Goal: Obtain resource: Download file/media

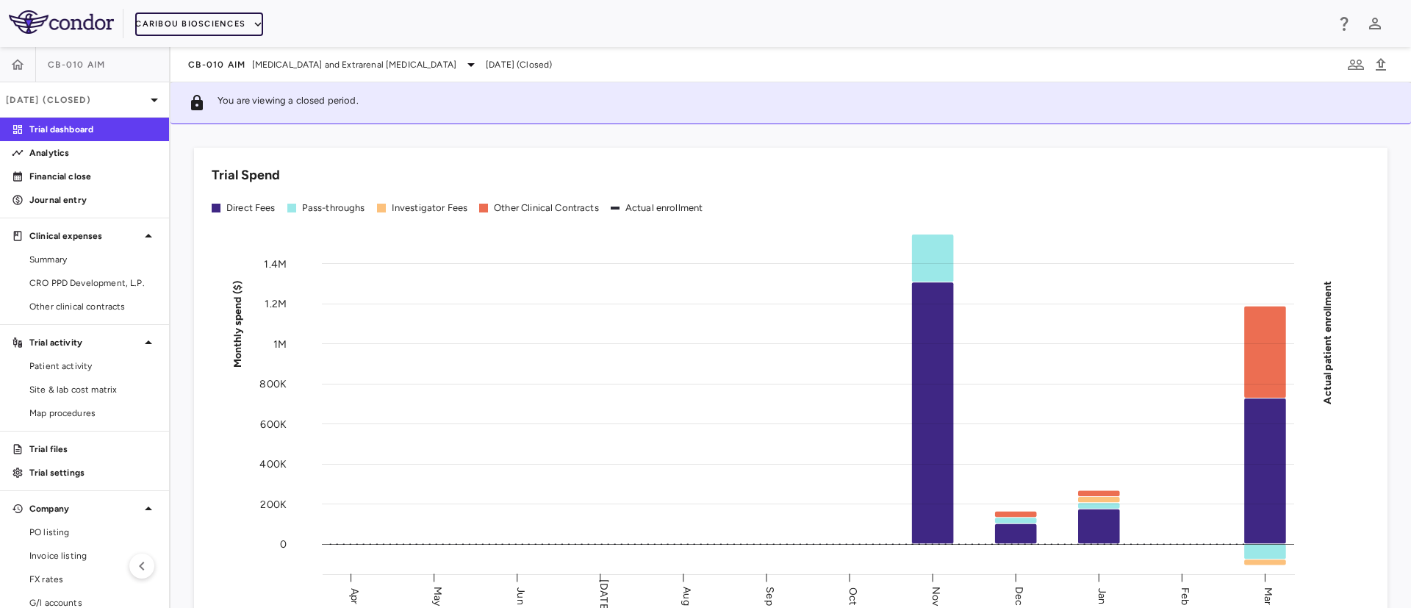
click at [185, 24] on button "Caribou Biosciences" at bounding box center [199, 24] width 128 height 24
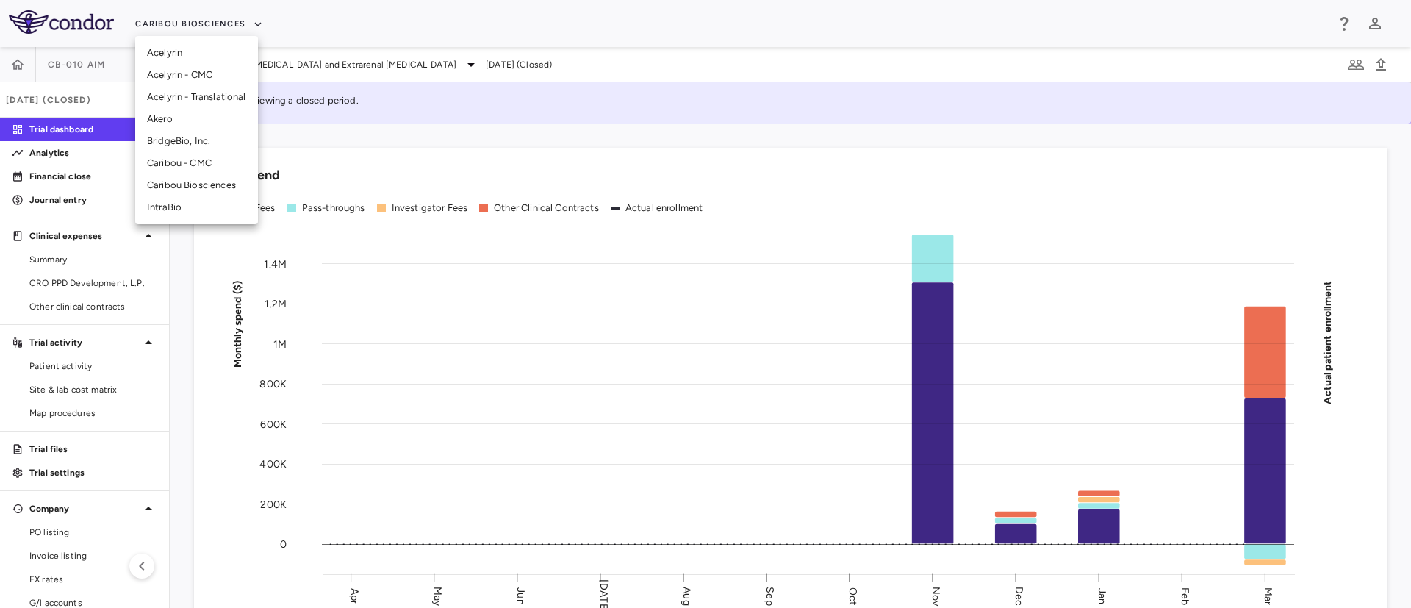
click at [162, 113] on li "Akero" at bounding box center [196, 119] width 123 height 22
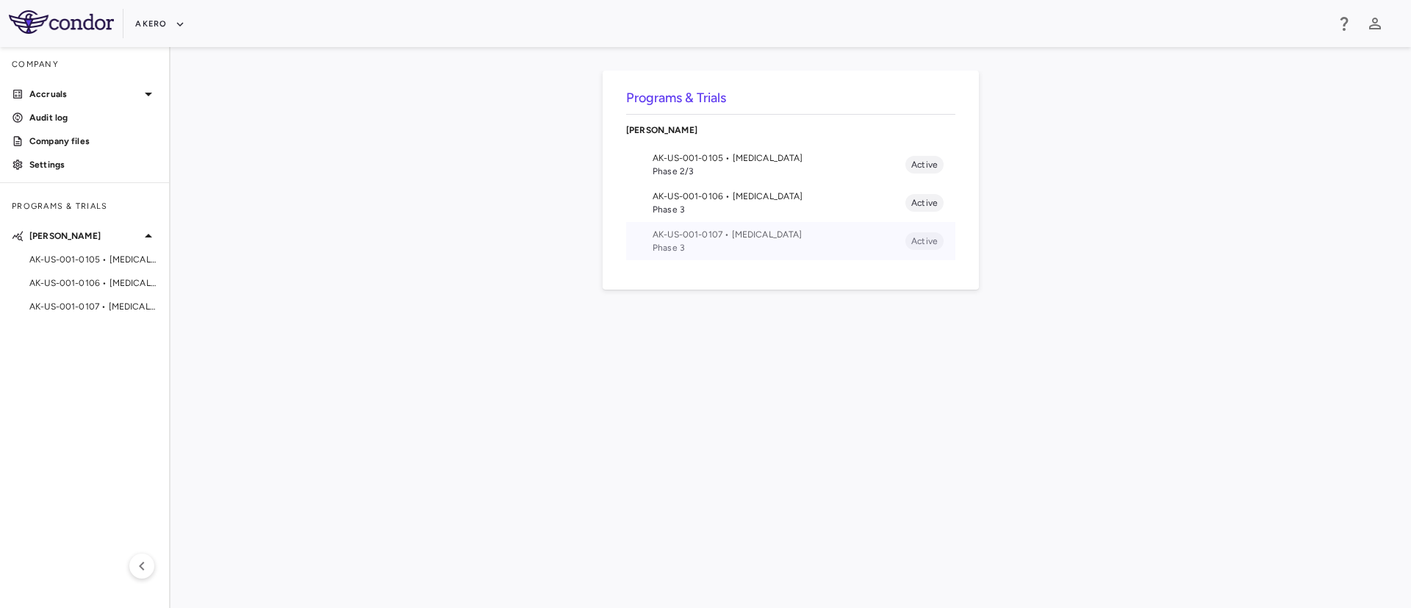
click at [703, 229] on span "AK-US-001-0107 • [MEDICAL_DATA]" at bounding box center [779, 234] width 253 height 13
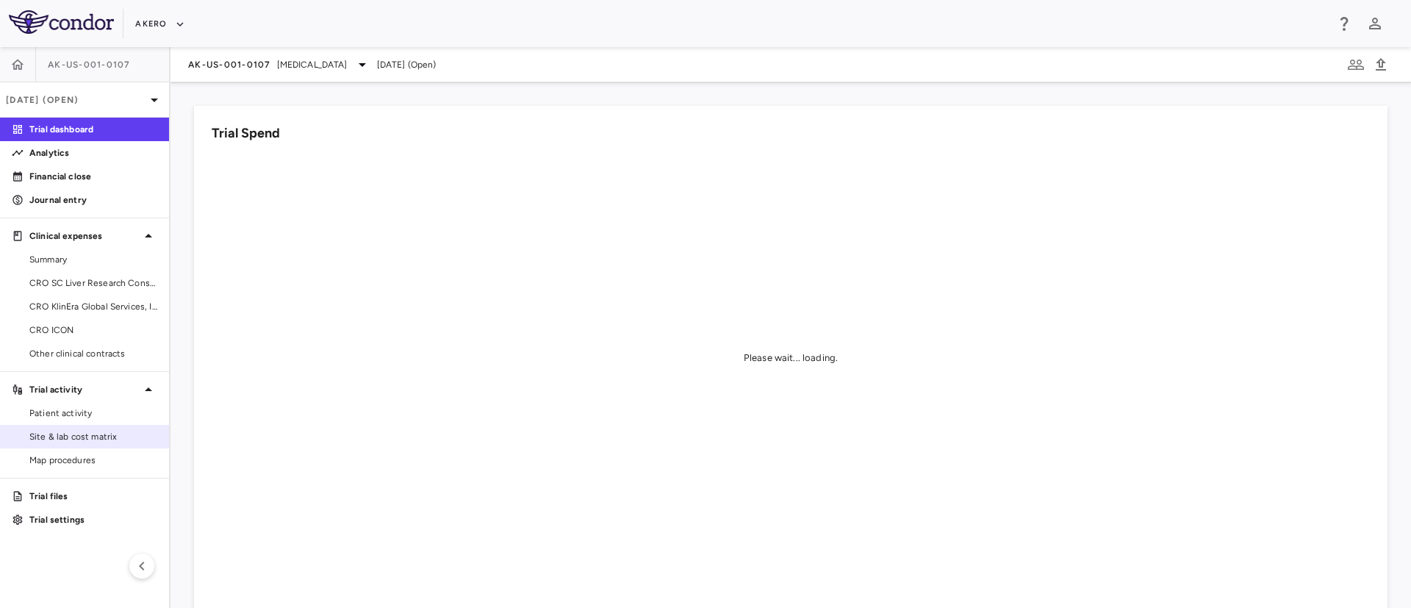
click at [75, 430] on span "Site & lab cost matrix" at bounding box center [93, 436] width 128 height 13
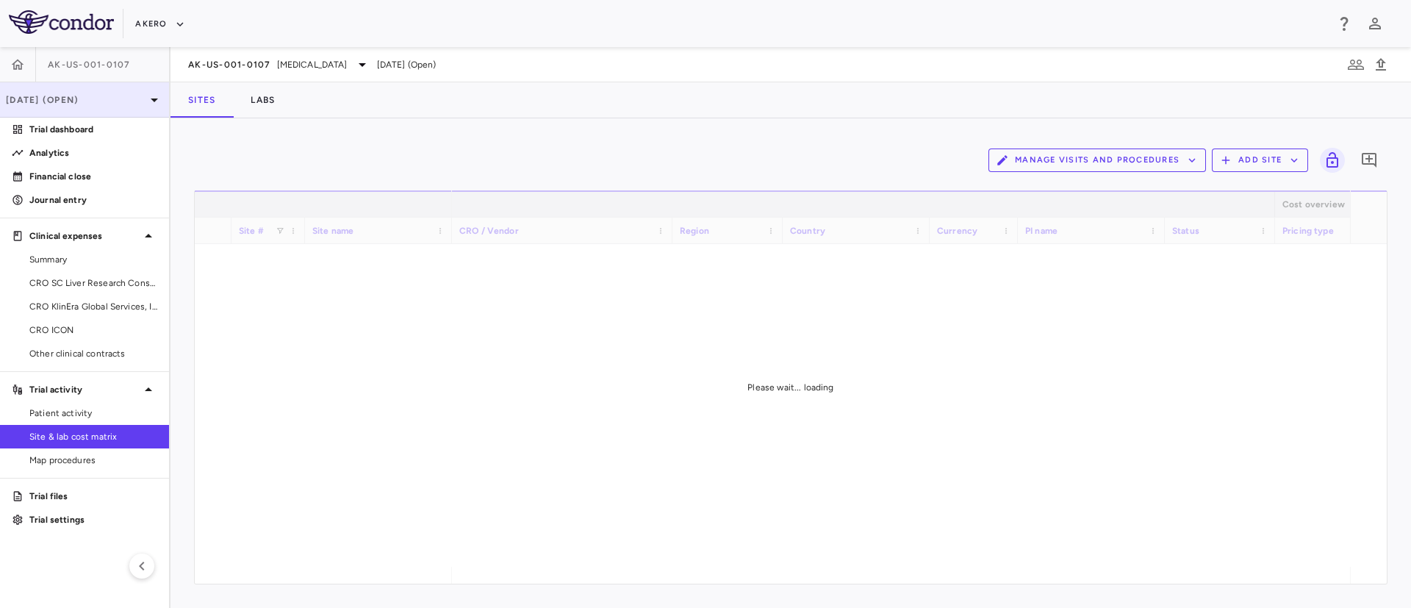
click at [128, 104] on p "[DATE] (Open)" at bounding box center [76, 99] width 140 height 13
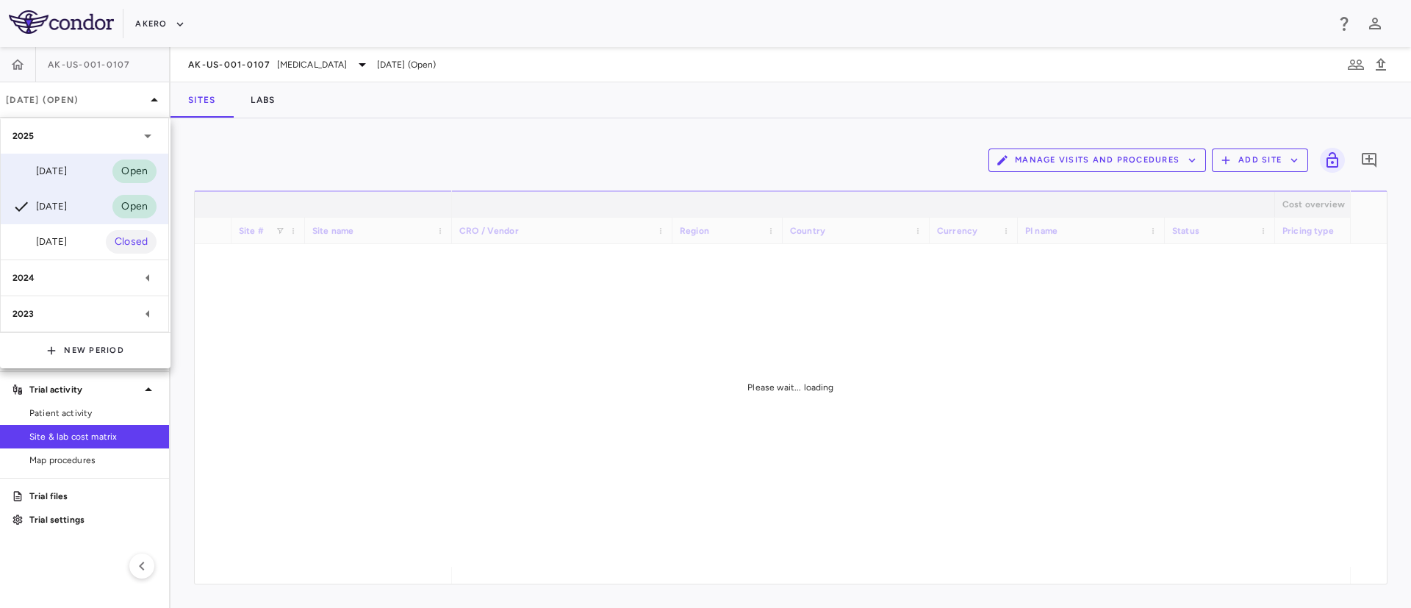
click at [67, 166] on div "[DATE]" at bounding box center [39, 171] width 54 height 18
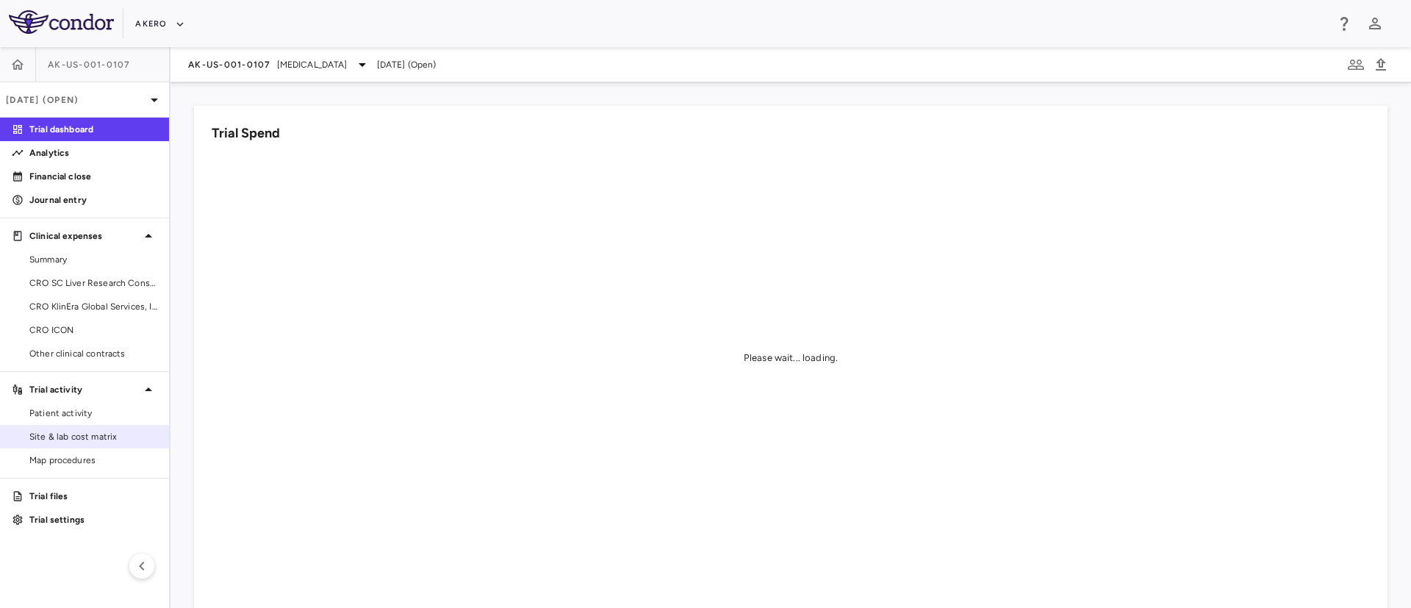
click at [65, 431] on span "Site & lab cost matrix" at bounding box center [93, 436] width 128 height 13
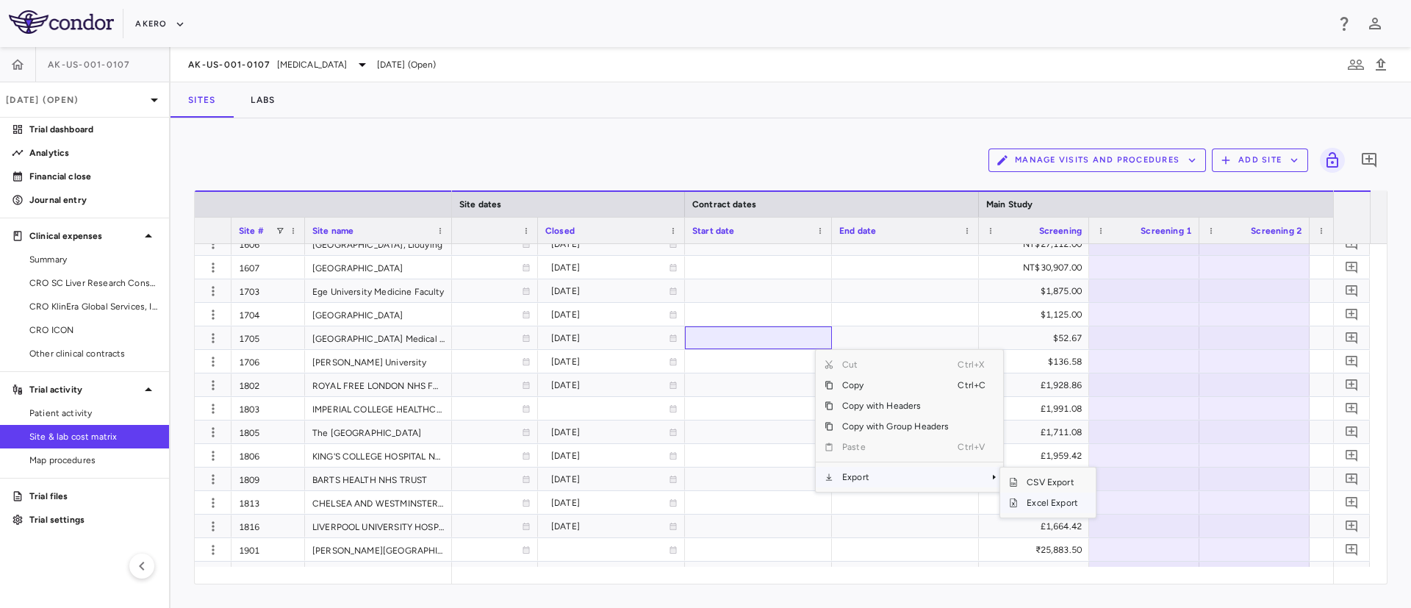
click at [1033, 506] on span "Excel Export" at bounding box center [1052, 502] width 69 height 21
